Goal: Navigation & Orientation: Find specific page/section

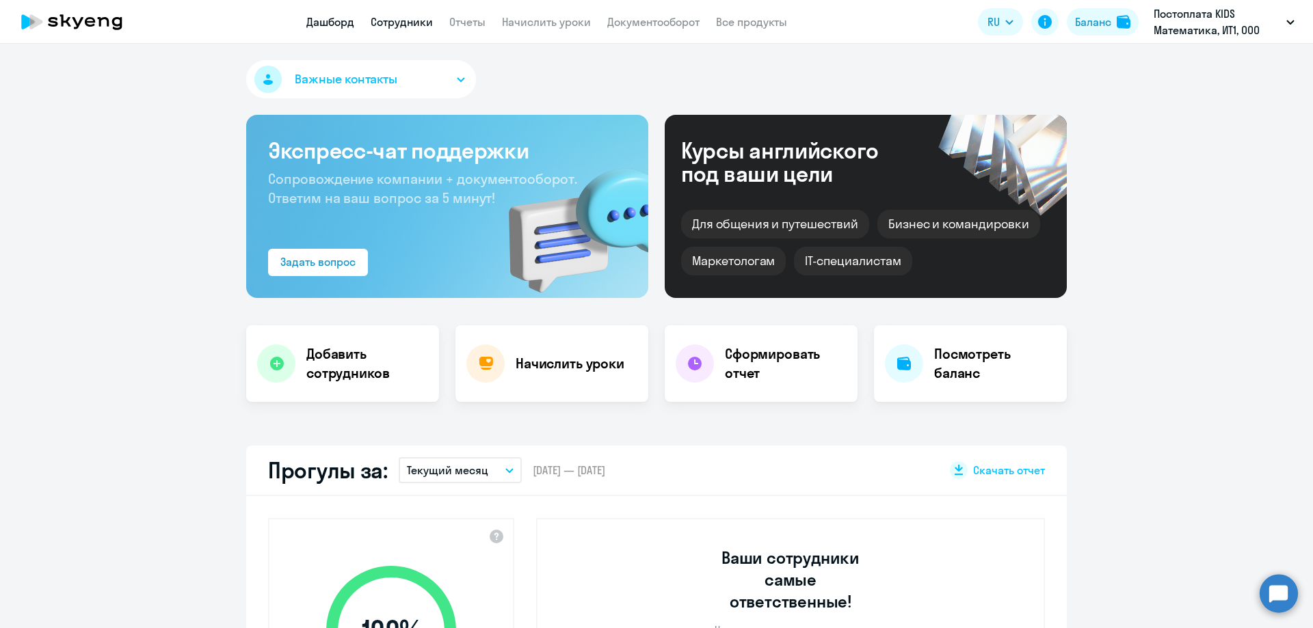
click at [404, 23] on link "Сотрудники" at bounding box center [402, 22] width 62 height 14
select select "30"
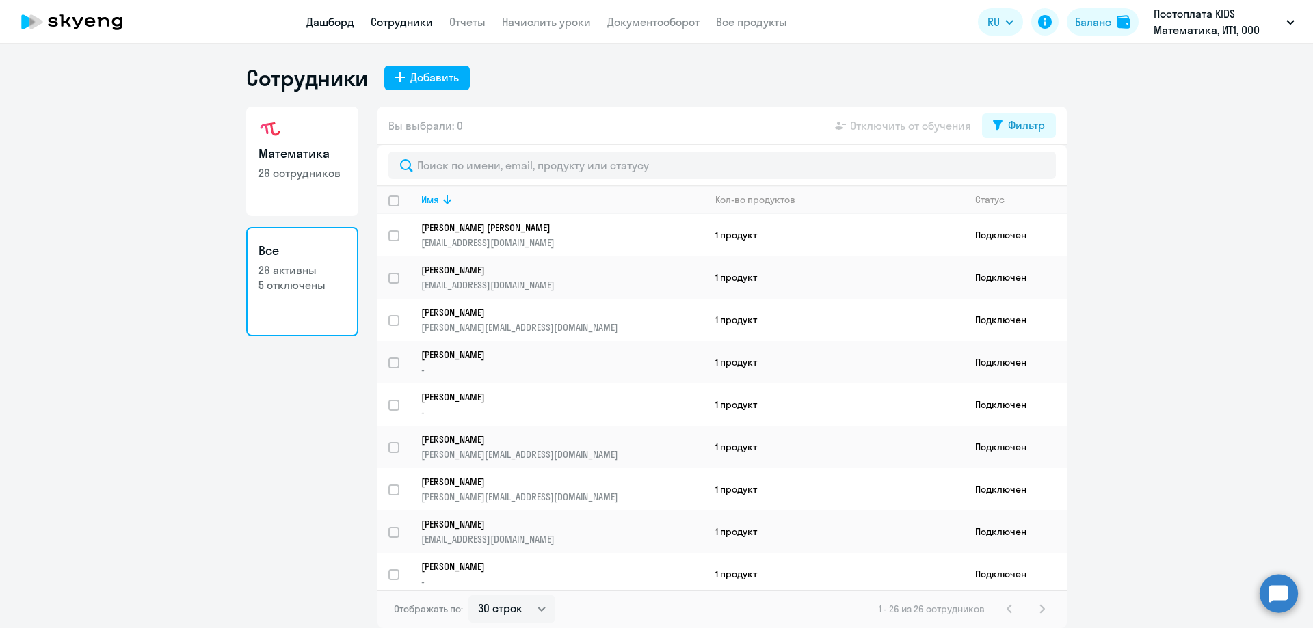
click at [330, 24] on link "Дашборд" at bounding box center [330, 22] width 48 height 14
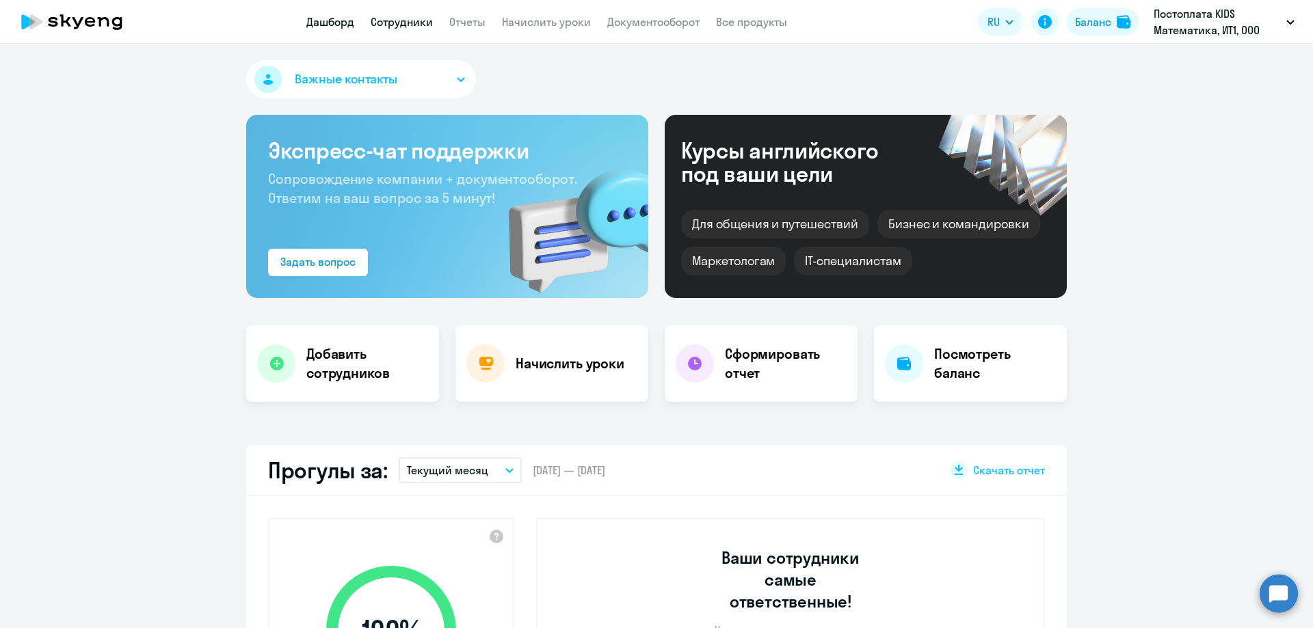
click at [414, 21] on link "Сотрудники" at bounding box center [402, 22] width 62 height 14
select select "30"
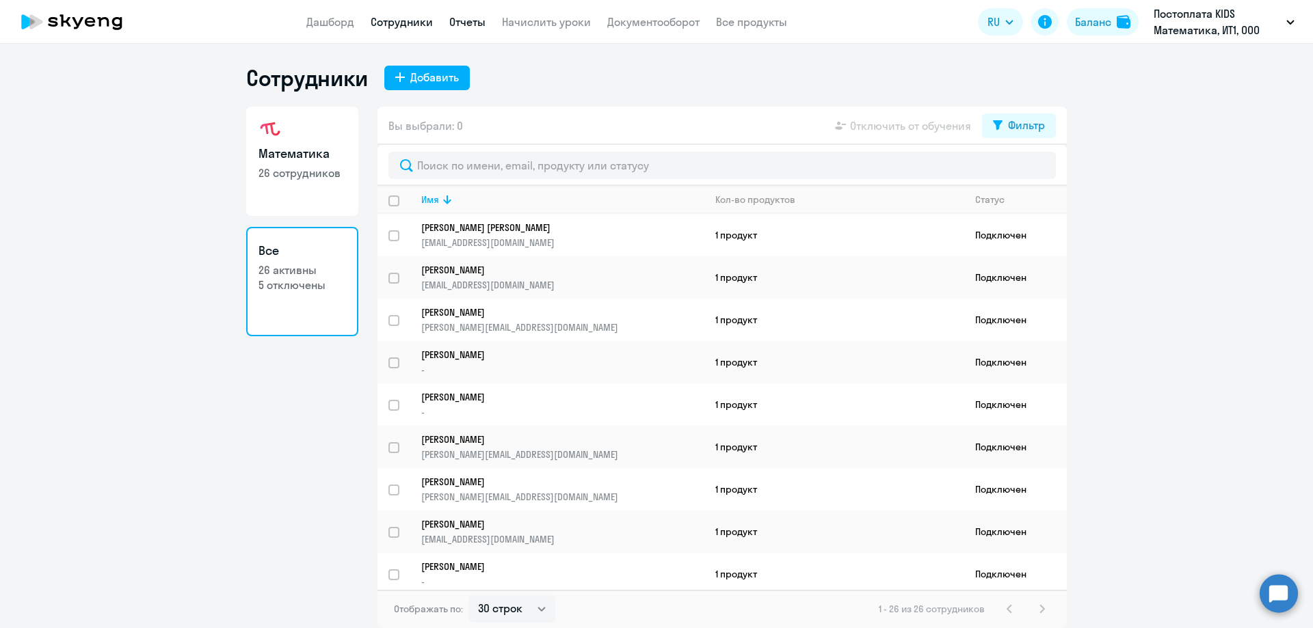
click at [471, 27] on link "Отчеты" at bounding box center [467, 22] width 36 height 14
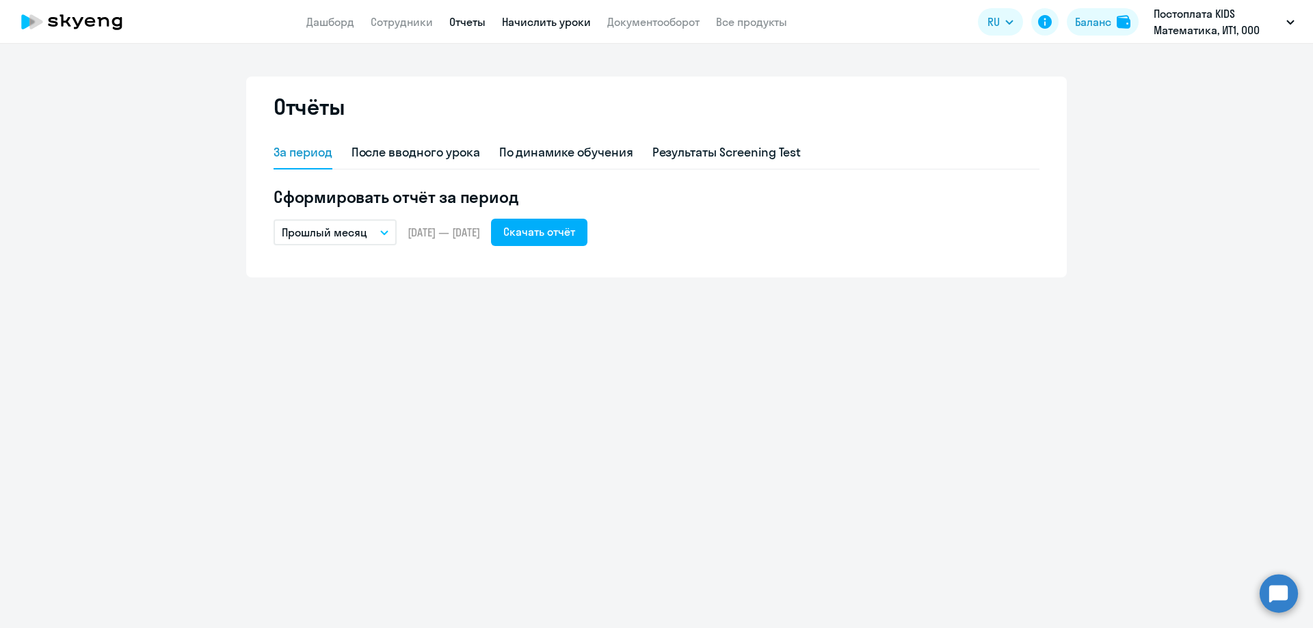
click at [534, 25] on link "Начислить уроки" at bounding box center [546, 22] width 89 height 14
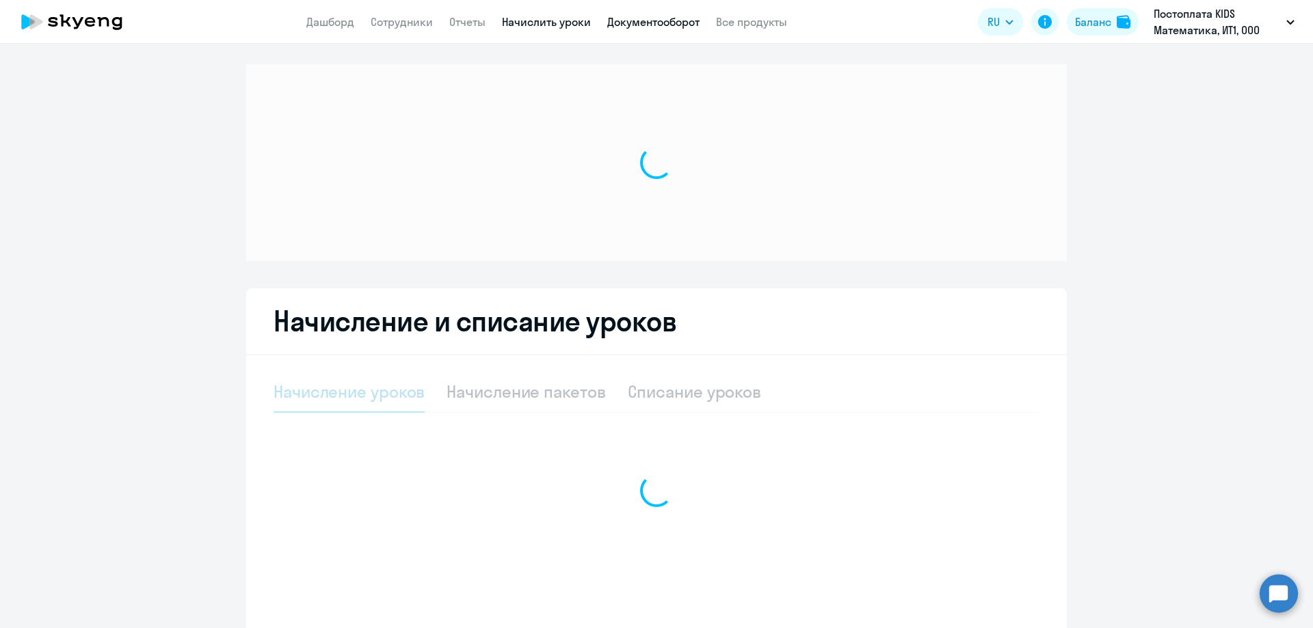
click at [617, 25] on link "Документооборот" at bounding box center [653, 22] width 92 height 14
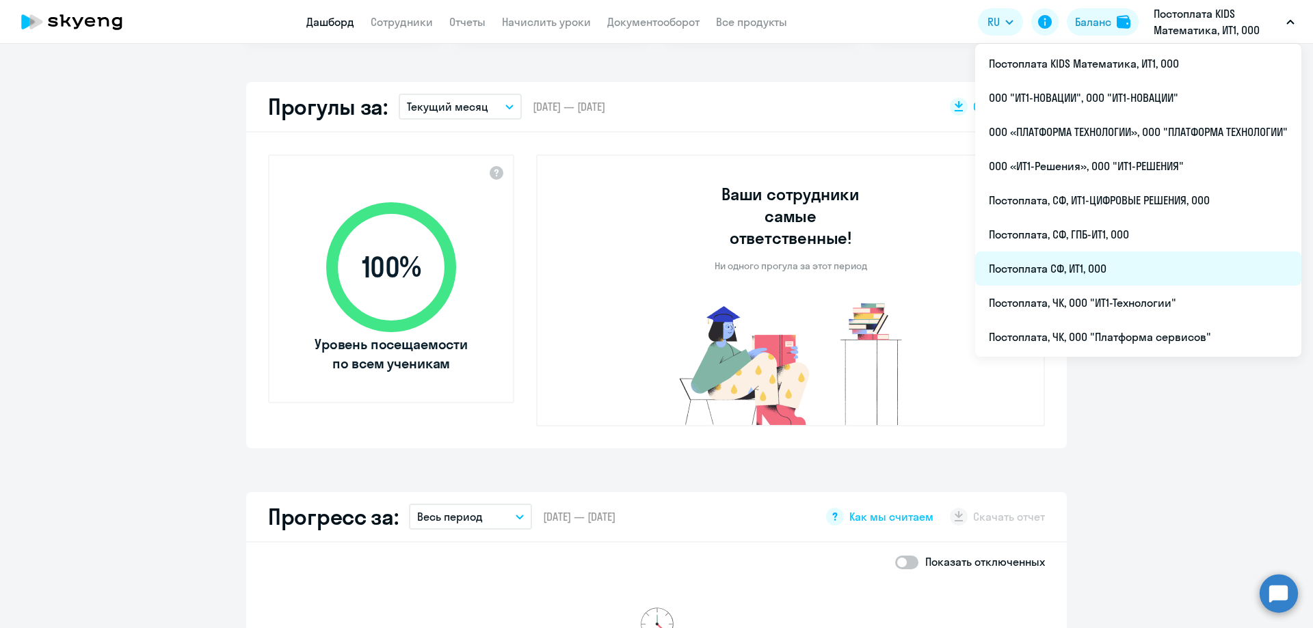
scroll to position [410, 0]
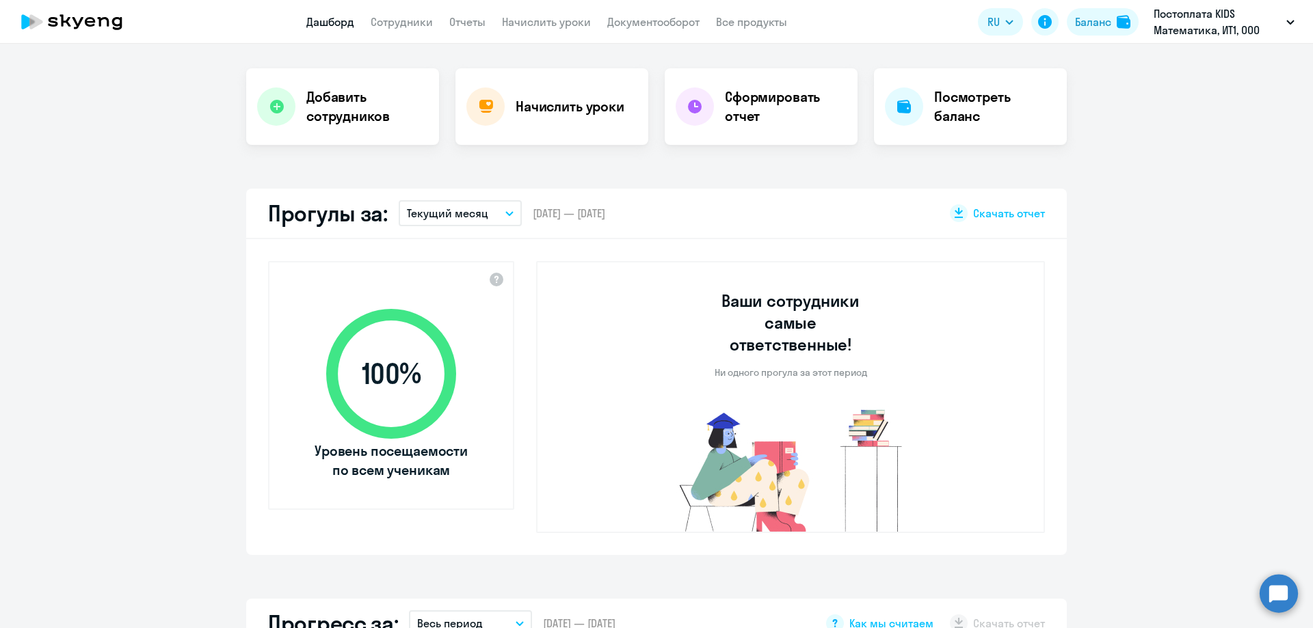
scroll to position [0, 0]
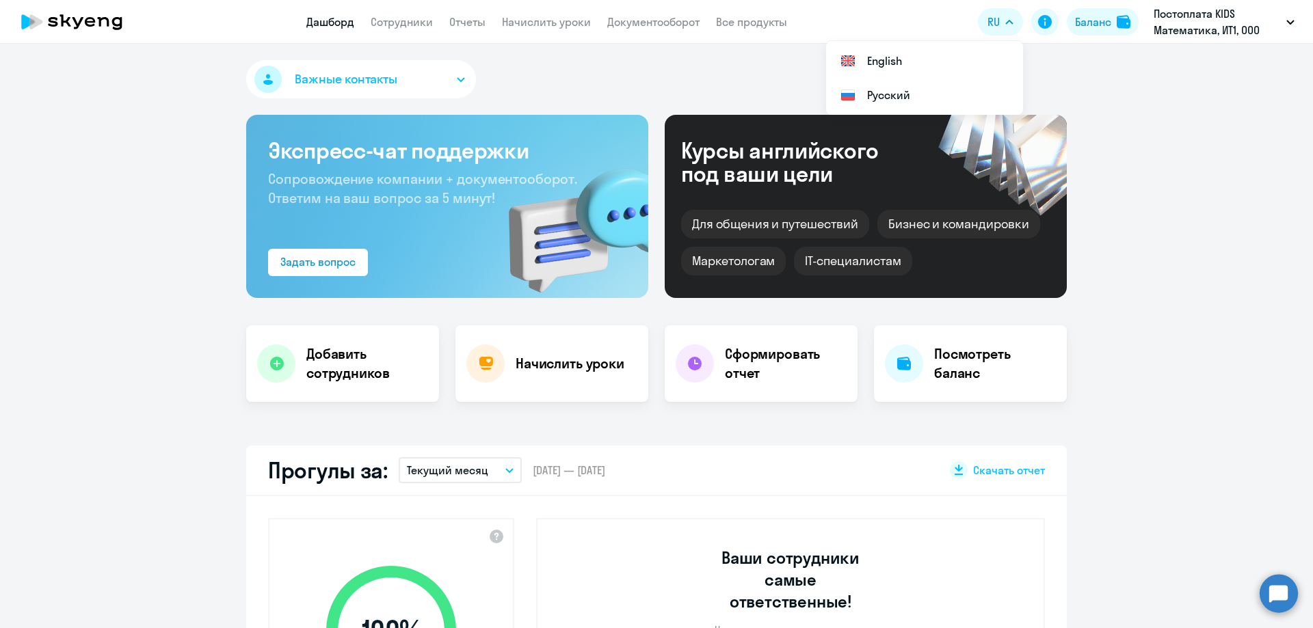
click at [593, 70] on div "Важные контакты" at bounding box center [656, 82] width 820 height 44
drag, startPoint x: 556, startPoint y: 92, endPoint x: 25, endPoint y: 25, distance: 534.8
click at [25, 25] on app-root "Дашборд Сотрудники Отчеты Начислить уроки Документооборот Все продукты Дашборд …" at bounding box center [656, 314] width 1313 height 628
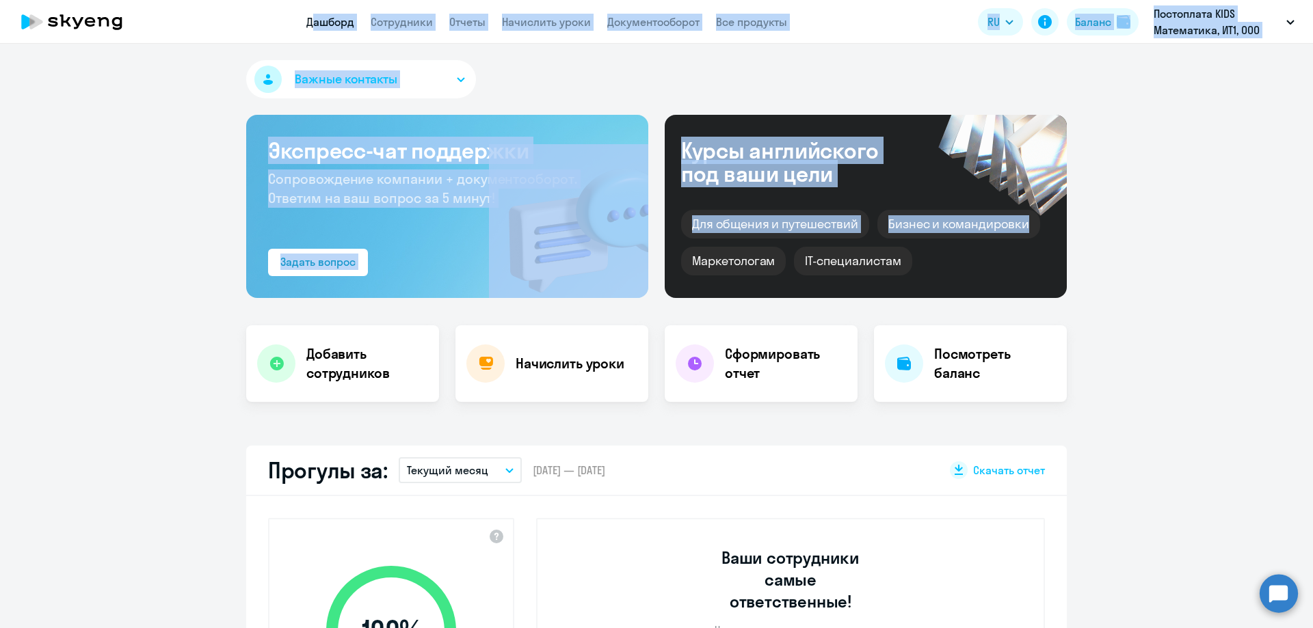
drag, startPoint x: 8, startPoint y: 23, endPoint x: 1250, endPoint y: 576, distance: 1359.9
click at [1255, 578] on app-root "Дашборд Сотрудники Отчеты Начислить уроки Документооборот Все продукты Дашборд …" at bounding box center [656, 314] width 1313 height 628
click at [1238, 572] on app-truancy-attendance-dashboard "Прогулы за: Текущий месяц – 01.10.2025 — 31.10.2025 Скачать отчет 100 % Уровень…" at bounding box center [656, 629] width 1313 height 366
